Goal: Use online tool/utility: Utilize a website feature to perform a specific function

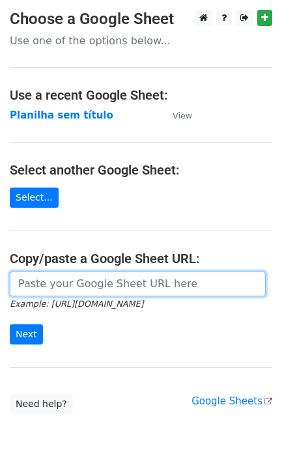
click at [59, 281] on input "url" at bounding box center [138, 284] width 256 height 25
paste input "[URL][DOMAIN_NAME]"
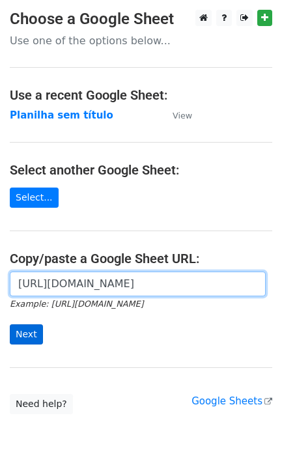
scroll to position [0, 287]
type input "[URL][DOMAIN_NAME]"
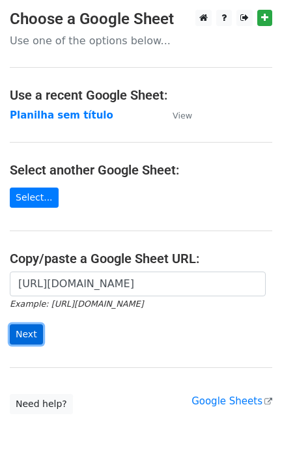
click at [39, 336] on input "Next" at bounding box center [26, 334] width 33 height 20
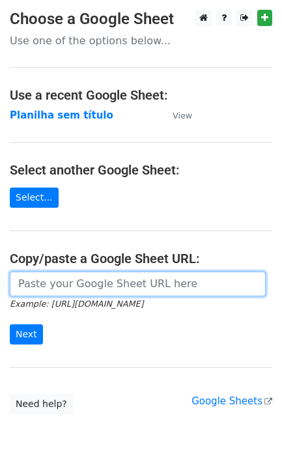
click at [112, 294] on input "url" at bounding box center [138, 284] width 256 height 25
paste input "[URL][DOMAIN_NAME]"
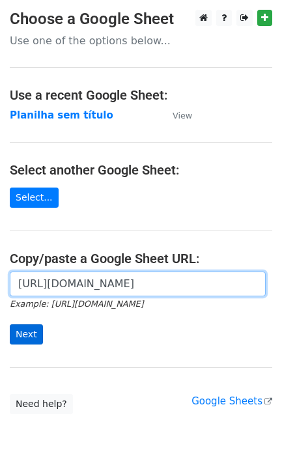
type input "[URL][DOMAIN_NAME]"
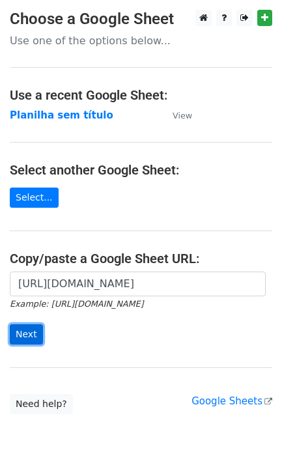
click at [29, 334] on input "Next" at bounding box center [26, 334] width 33 height 20
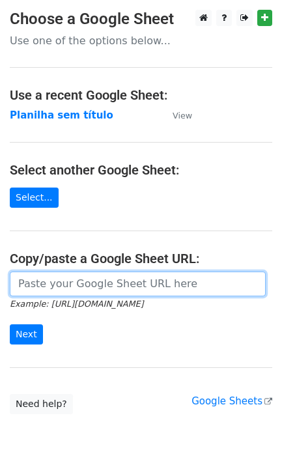
drag, startPoint x: 40, startPoint y: 276, endPoint x: 41, endPoint y: 294, distance: 18.9
click at [40, 276] on input "url" at bounding box center [138, 284] width 256 height 25
paste input "[URL][DOMAIN_NAME]"
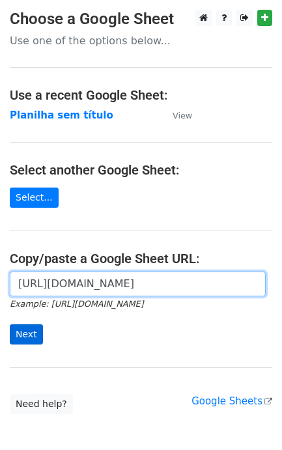
type input "[URL][DOMAIN_NAME]"
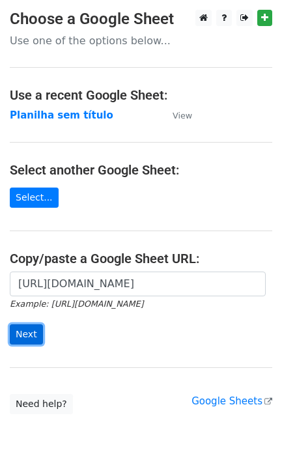
scroll to position [0, 0]
click at [27, 333] on input "Next" at bounding box center [26, 334] width 33 height 20
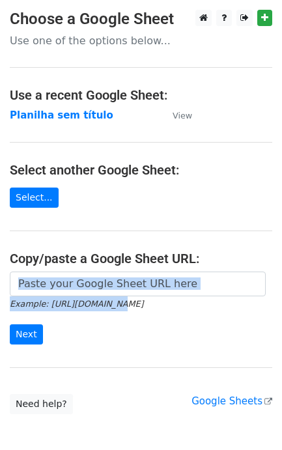
click at [91, 297] on form "Example: https://docs.google.com/spreadsheets/d/abc/edit Next" at bounding box center [141, 308] width 263 height 73
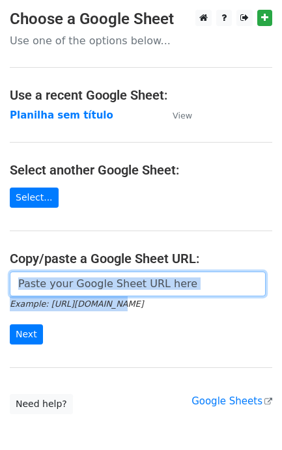
click at [98, 287] on input "url" at bounding box center [138, 284] width 256 height 25
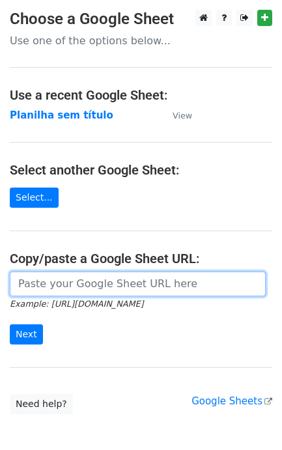
paste input "https://docs.google.com/spreadsheets/d/11dGfEbGc57YceTrmeJPNe1kg2RUhHsyv8kR8EpL…"
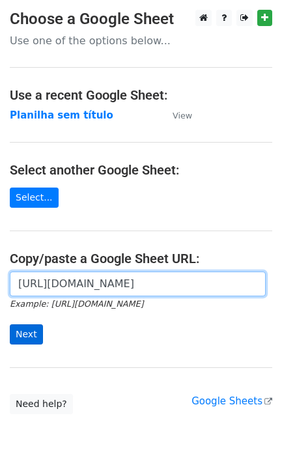
type input "https://docs.google.com/spreadsheets/d/11dGfEbGc57YceTrmeJPNe1kg2RUhHsyv8kR8EpL…"
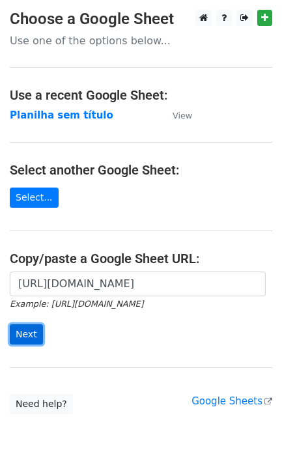
scroll to position [0, 0]
click at [31, 326] on input "Next" at bounding box center [26, 334] width 33 height 20
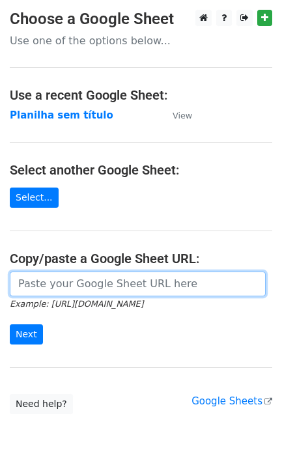
click at [65, 282] on input "url" at bounding box center [138, 284] width 256 height 25
paste input "https://docs.google.com/spreadsheets/d/11dGfEbGc57YceTrmeJPNe1kg2RUhHsyv8kR8EpL…"
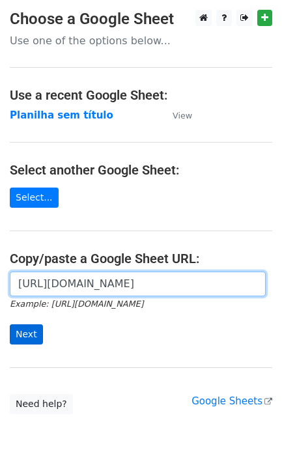
scroll to position [0, 287]
type input "https://docs.google.com/spreadsheets/d/11dGfEbGc57YceTrmeJPNe1kg2RUhHsyv8kR8EpL…"
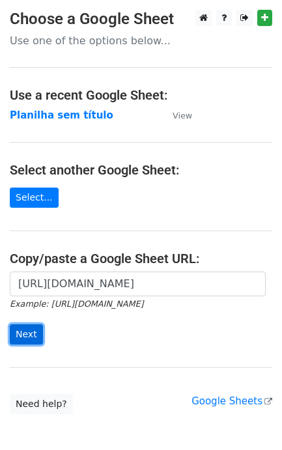
click at [36, 330] on input "Next" at bounding box center [26, 334] width 33 height 20
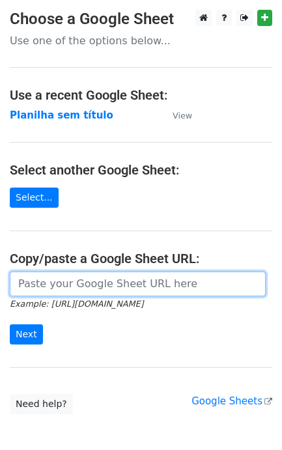
click at [50, 294] on input "url" at bounding box center [138, 284] width 256 height 25
paste input "[URL][DOMAIN_NAME]"
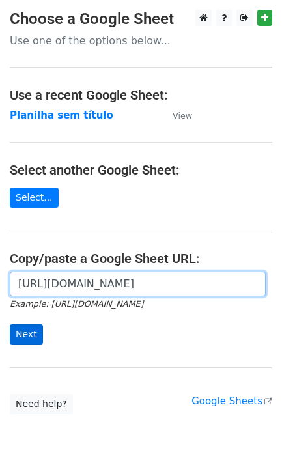
scroll to position [0, 287]
type input "[URL][DOMAIN_NAME]"
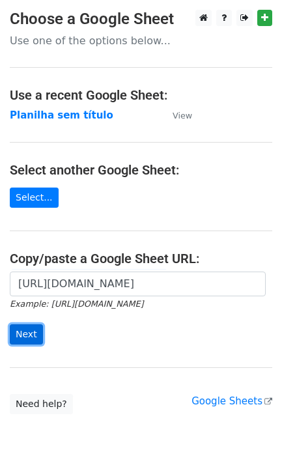
scroll to position [0, 0]
click at [30, 334] on input "Next" at bounding box center [26, 334] width 33 height 20
